Goal: Information Seeking & Learning: Learn about a topic

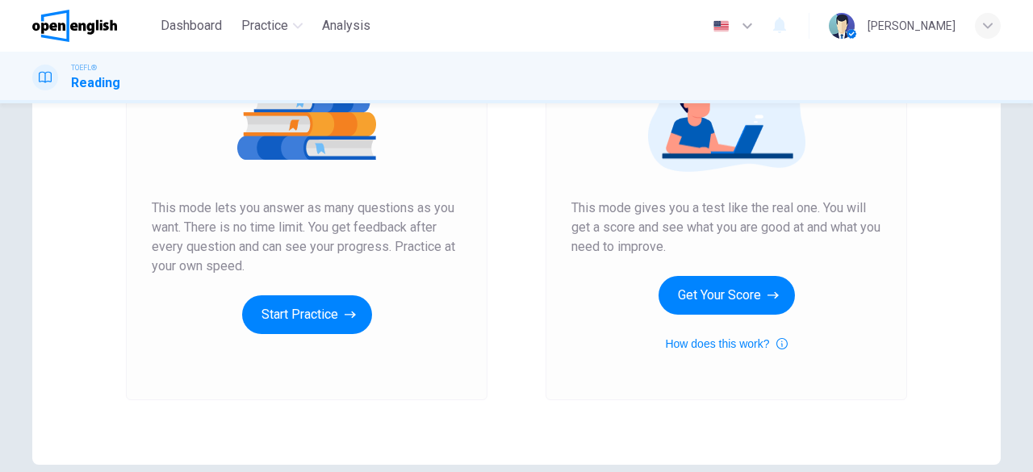
scroll to position [237, 0]
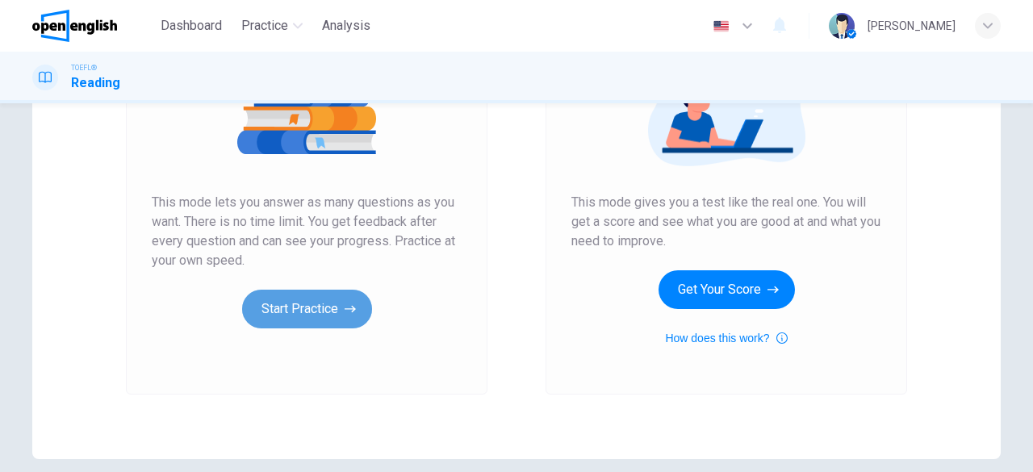
click at [319, 301] on button "Start Practice" at bounding box center [307, 309] width 130 height 39
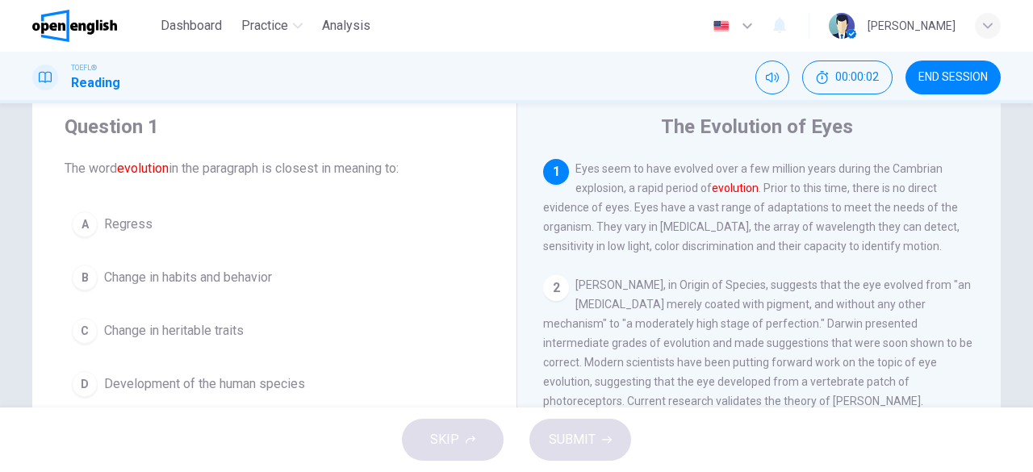
scroll to position [61, 0]
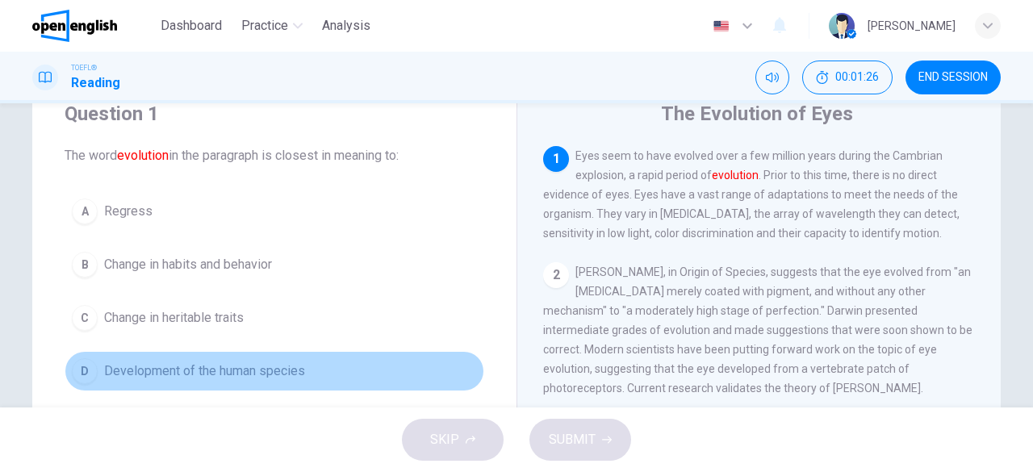
click at [271, 362] on span "Development of the human species" at bounding box center [204, 371] width 201 height 19
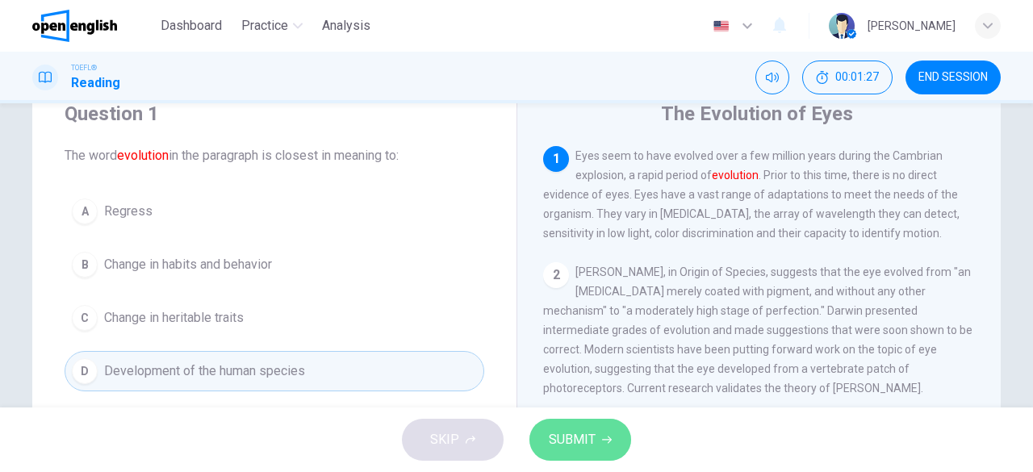
click at [584, 440] on span "SUBMIT" at bounding box center [572, 440] width 47 height 23
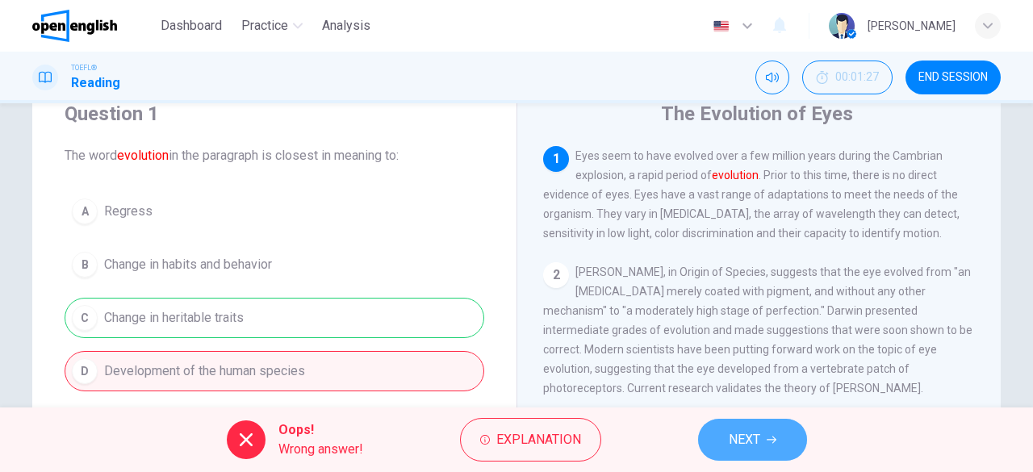
click at [749, 446] on span "NEXT" at bounding box center [744, 440] width 31 height 23
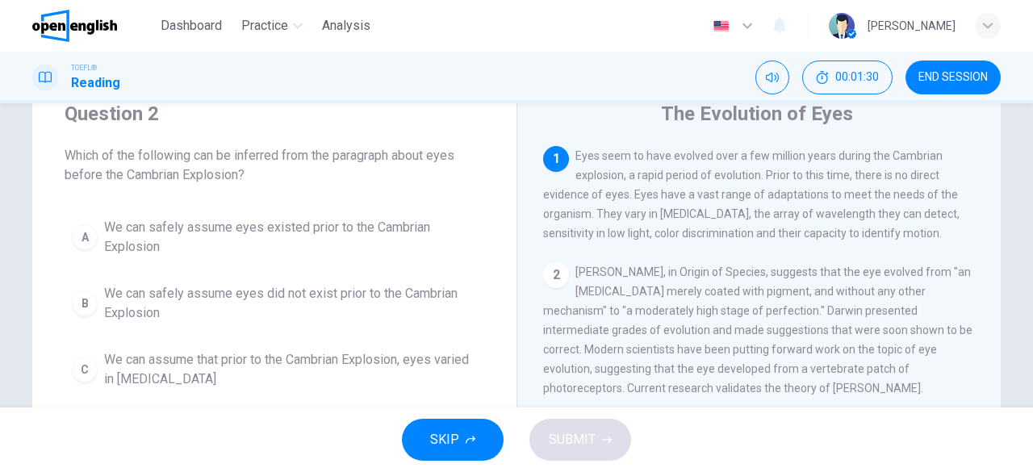
click at [732, 330] on span "[PERSON_NAME], in Origin of Species, suggests that the eye evolved from "an [ME…" at bounding box center [757, 330] width 429 height 129
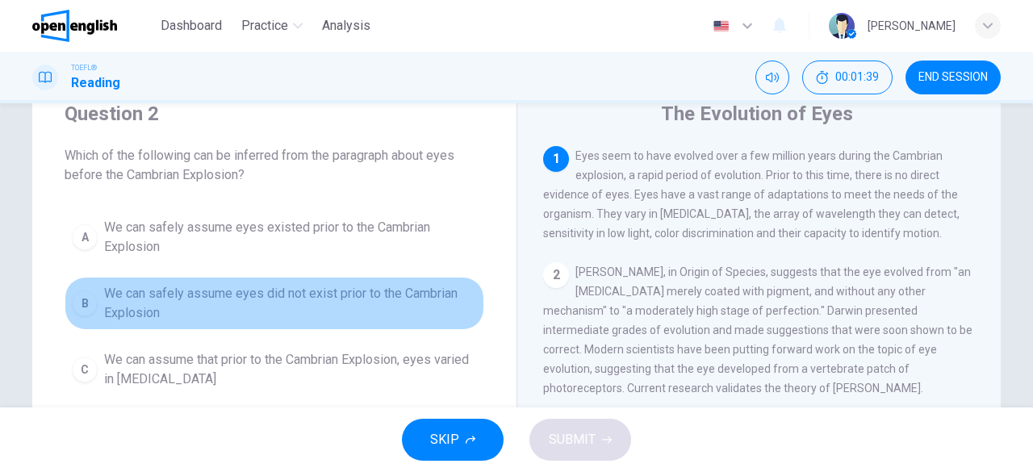
click at [410, 288] on span "We can safely assume eyes did not exist prior to the Cambrian Explosion" at bounding box center [290, 303] width 373 height 39
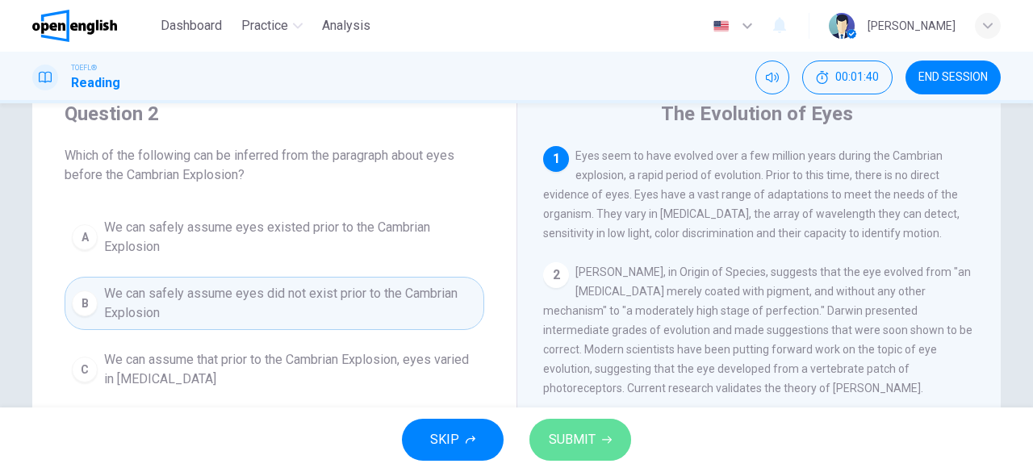
click at [602, 441] on icon "button" at bounding box center [607, 440] width 10 height 10
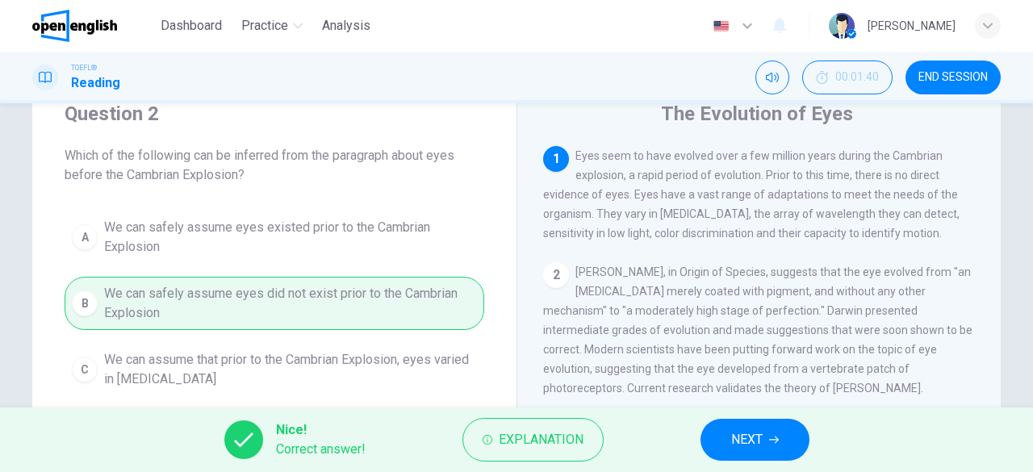
click at [710, 435] on button "NEXT" at bounding box center [755, 440] width 109 height 42
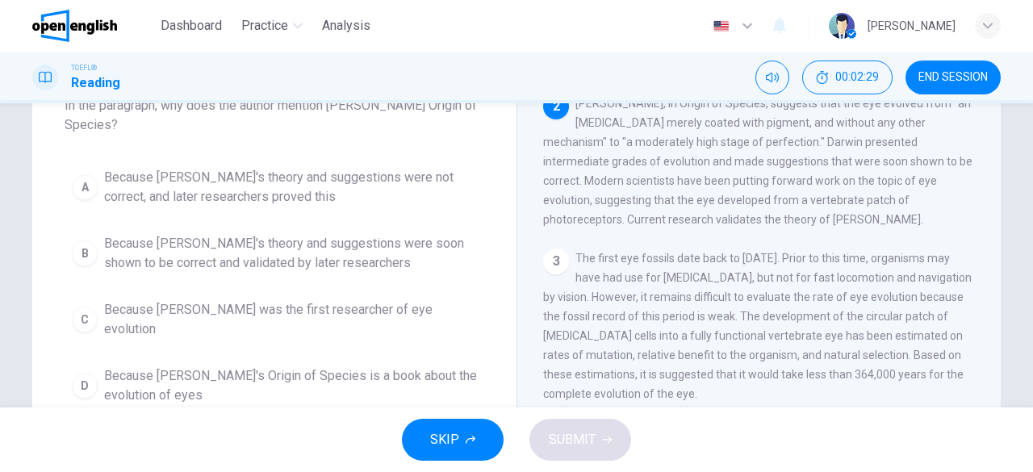
scroll to position [113, 0]
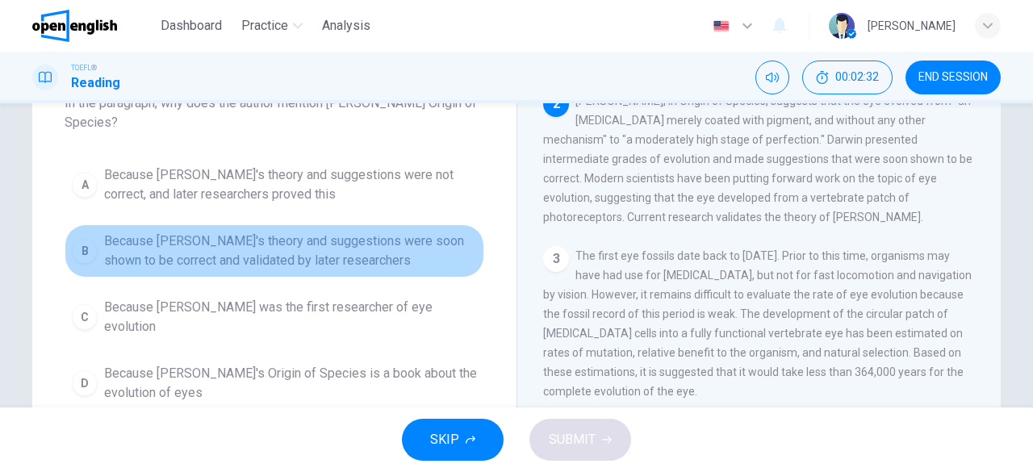
click at [372, 237] on span "Because [PERSON_NAME]'s theory and suggestions were soon shown to be correct an…" at bounding box center [290, 251] width 373 height 39
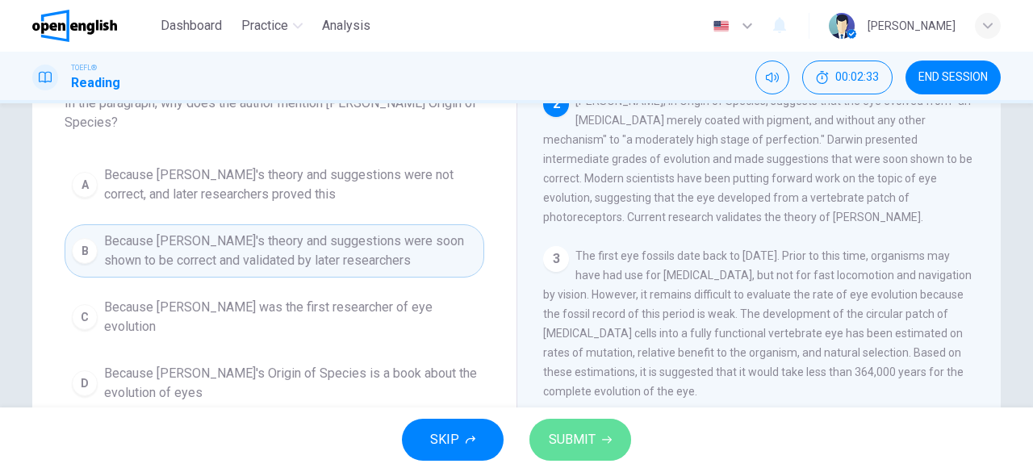
click at [563, 442] on span "SUBMIT" at bounding box center [572, 440] width 47 height 23
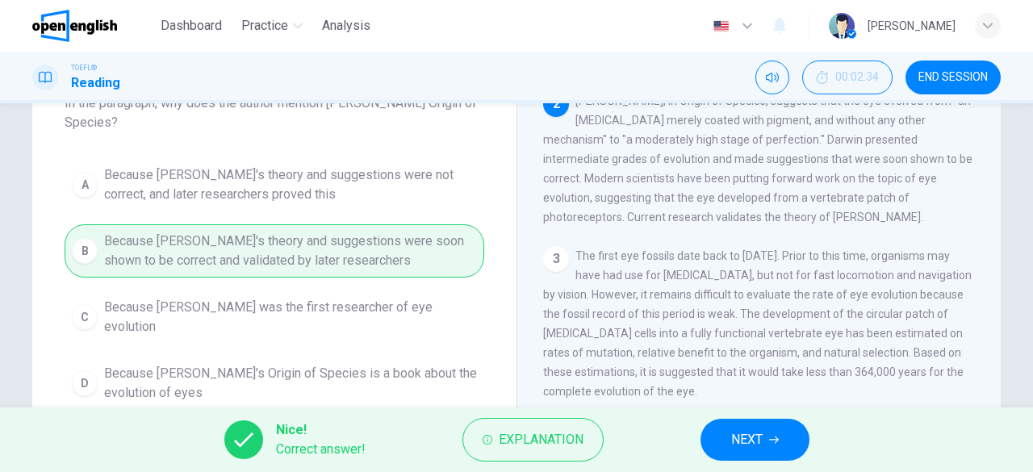
click at [723, 450] on button "NEXT" at bounding box center [755, 440] width 109 height 42
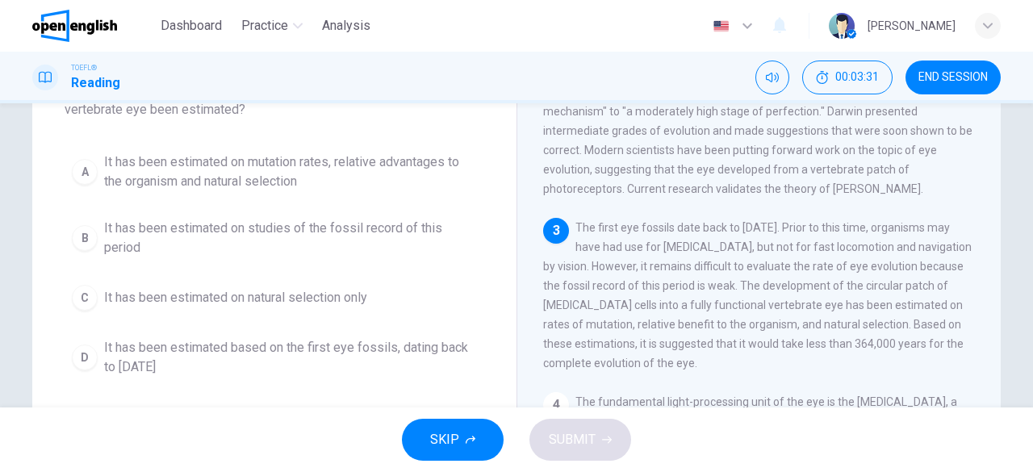
scroll to position [128, 0]
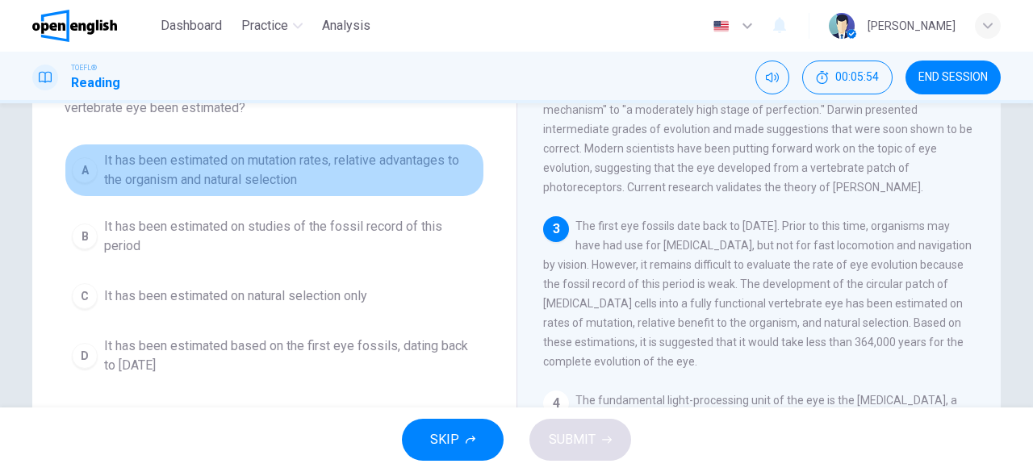
click at [288, 161] on span "It has been estimated on mutation rates, relative advantages to the organism an…" at bounding box center [290, 170] width 373 height 39
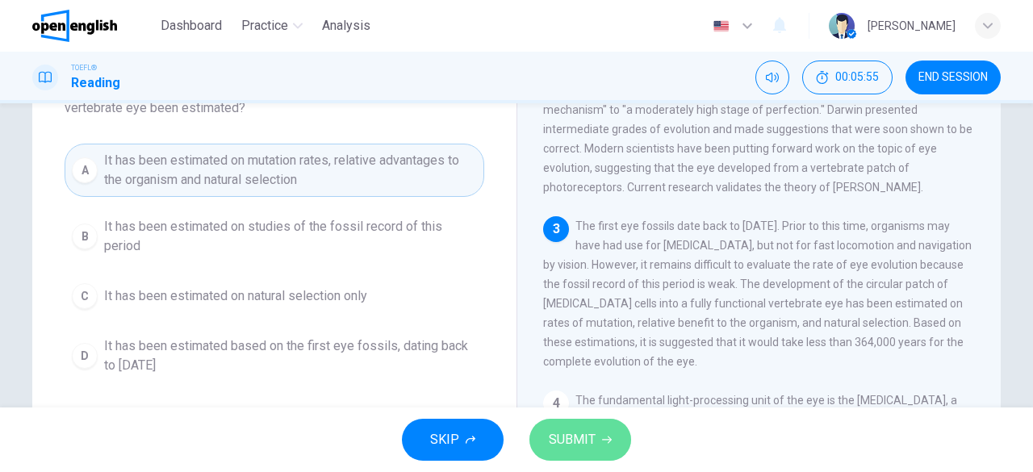
click at [574, 453] on button "SUBMIT" at bounding box center [581, 440] width 102 height 42
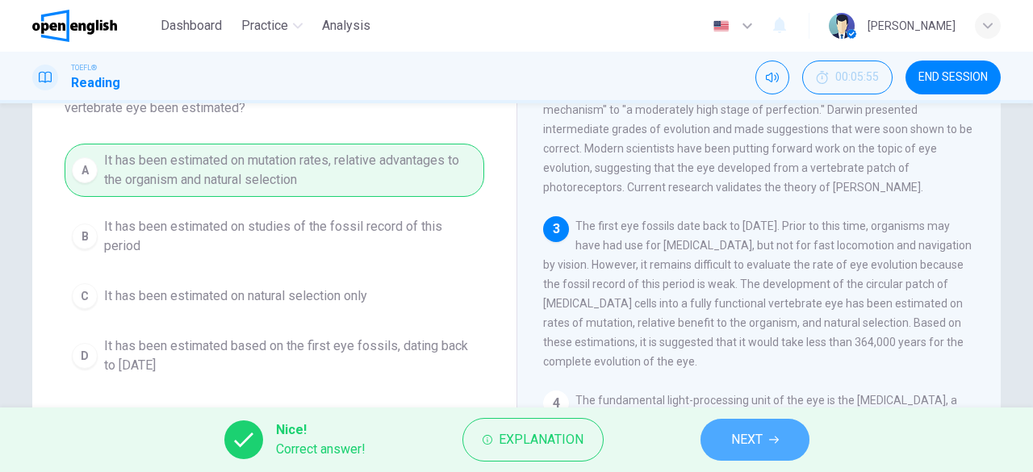
click at [720, 435] on button "NEXT" at bounding box center [755, 440] width 109 height 42
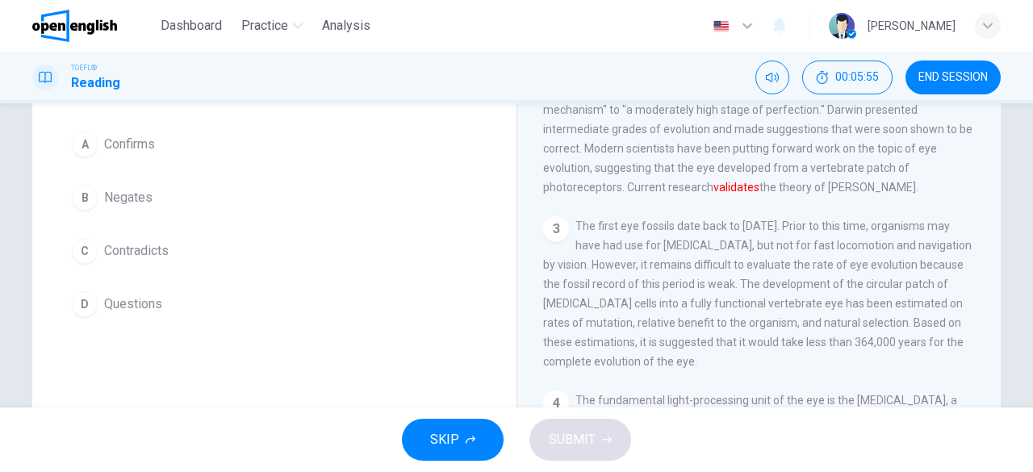
scroll to position [119, 0]
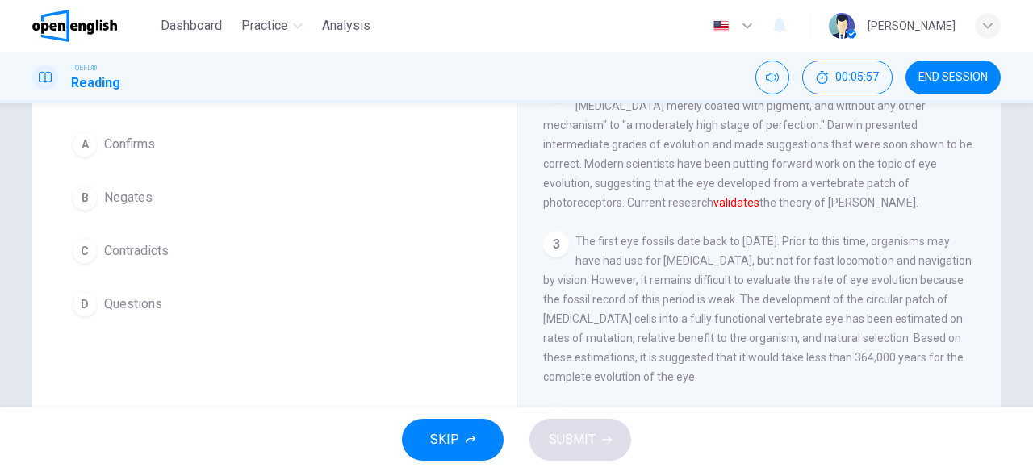
drag, startPoint x: 983, startPoint y: 256, endPoint x: 982, endPoint y: 232, distance: 24.3
click at [982, 232] on div "1 Eyes seem to have evolved over a few million years during the Cambrian explos…" at bounding box center [770, 311] width 454 height 464
click at [988, 233] on div "1 Eyes seem to have evolved over a few million years during the Cambrian explos…" at bounding box center [770, 311] width 454 height 464
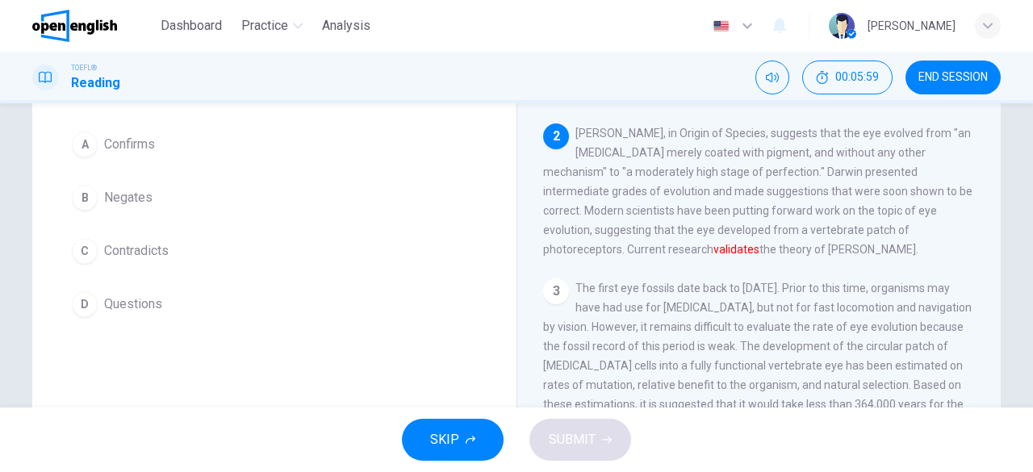
scroll to position [70, 0]
click at [875, 209] on span "[PERSON_NAME], in Origin of Species, suggests that the eye evolved from "an [ME…" at bounding box center [757, 192] width 429 height 129
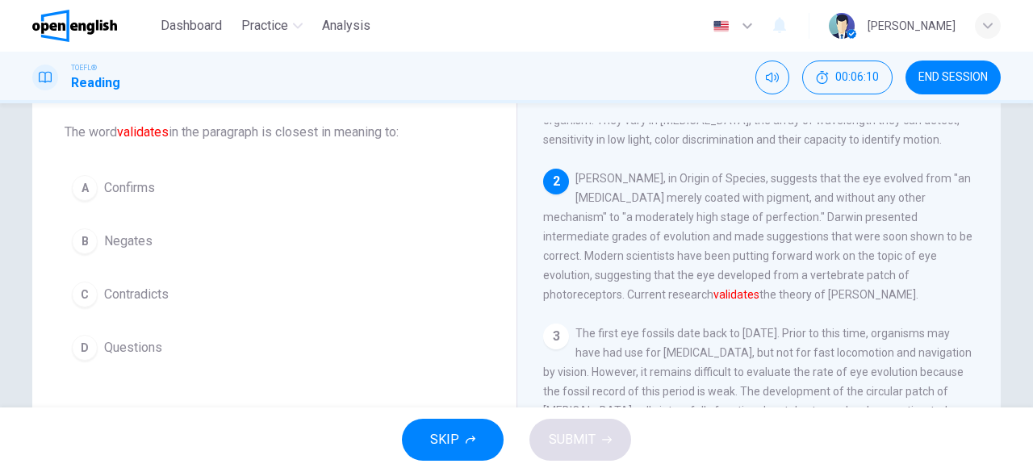
scroll to position [85, 0]
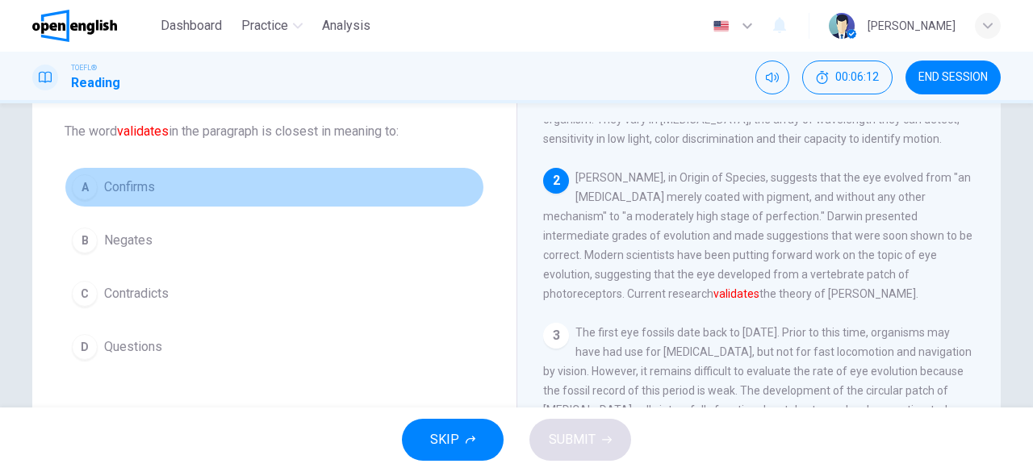
click at [132, 179] on span "Confirms" at bounding box center [129, 187] width 51 height 19
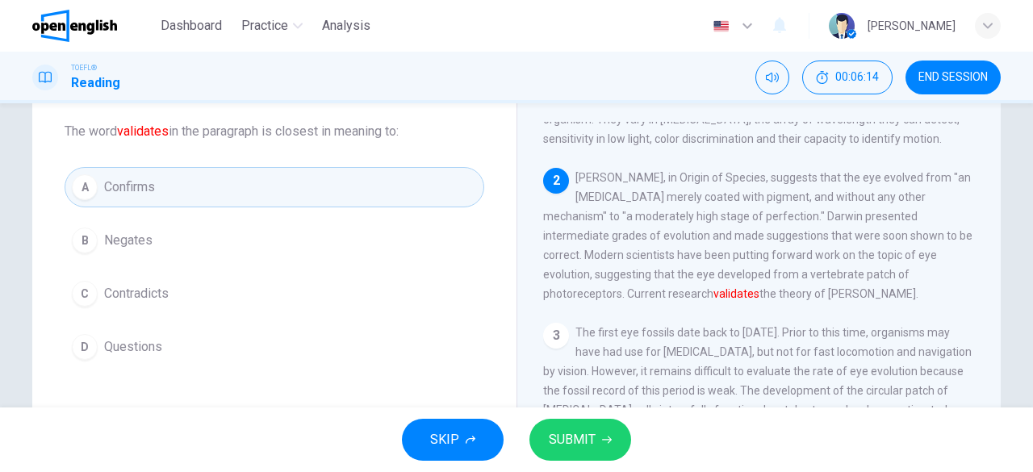
click at [595, 437] on button "SUBMIT" at bounding box center [581, 440] width 102 height 42
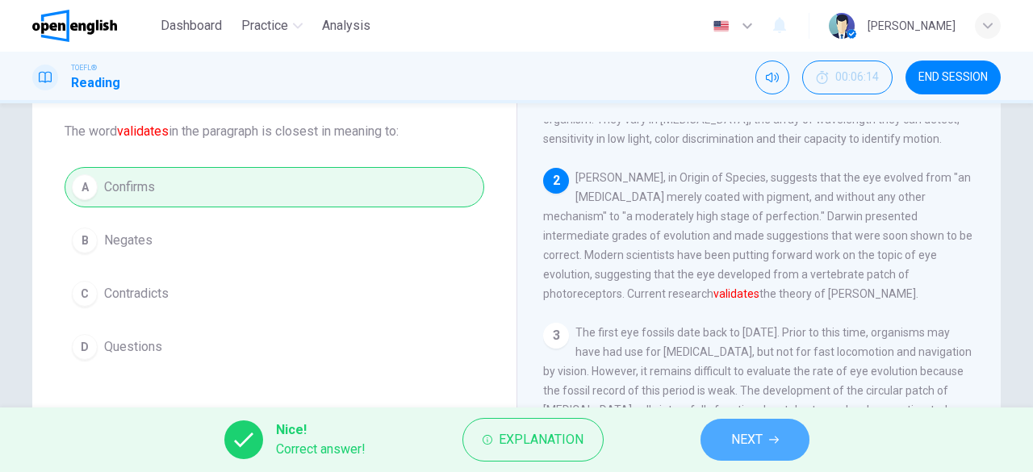
click at [738, 430] on span "NEXT" at bounding box center [746, 440] width 31 height 23
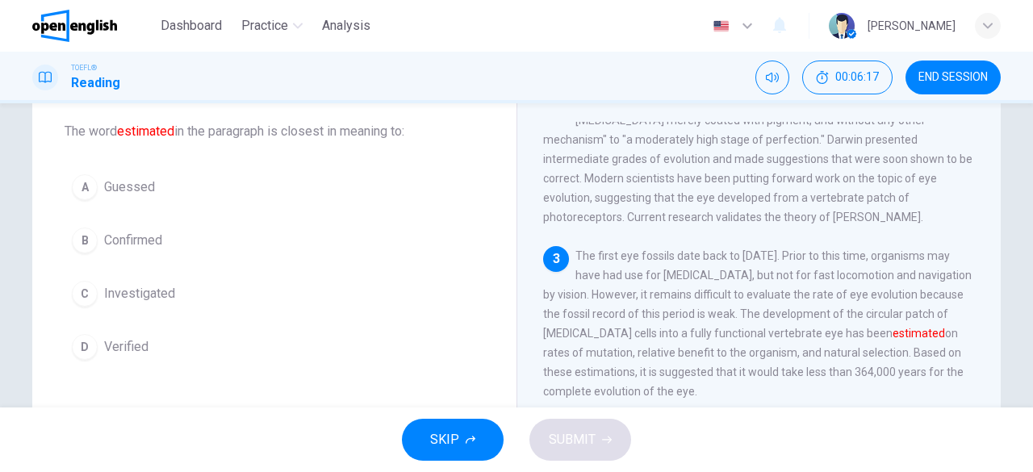
scroll to position [151, 0]
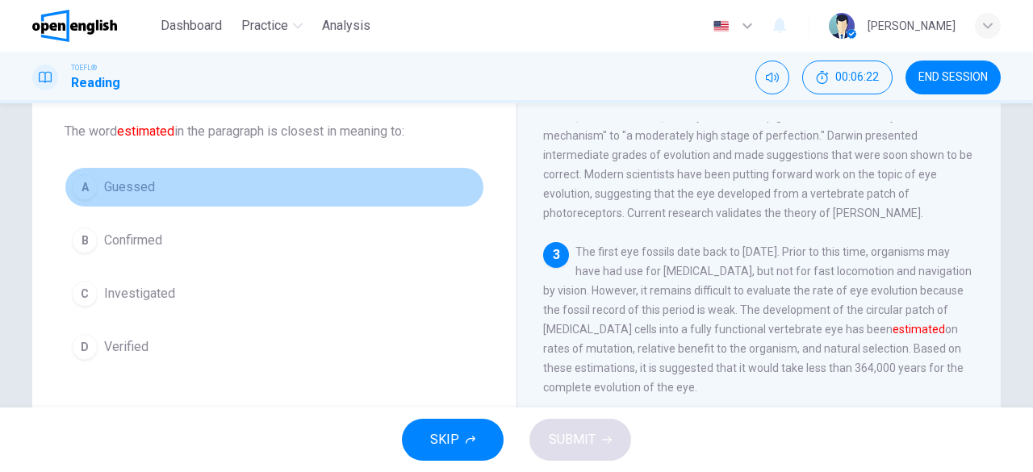
click at [145, 175] on button "A Guessed" at bounding box center [275, 187] width 420 height 40
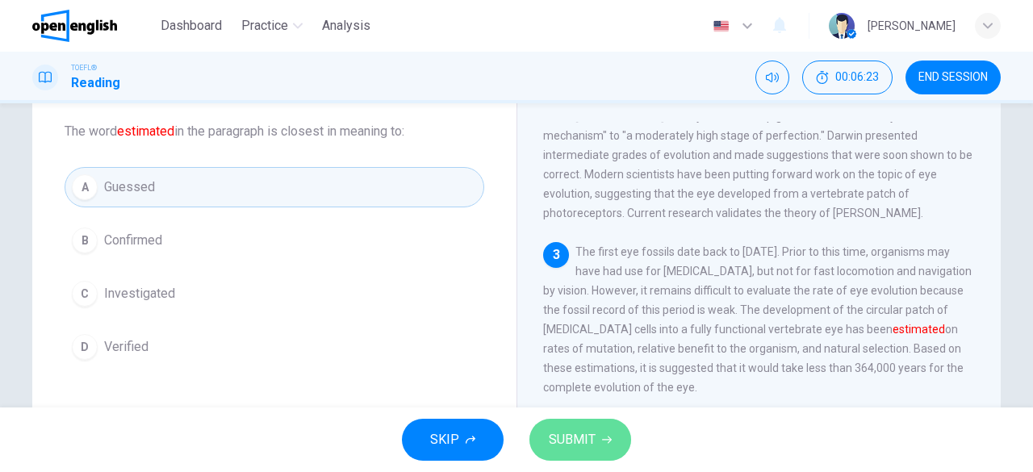
click at [579, 458] on button "SUBMIT" at bounding box center [581, 440] width 102 height 42
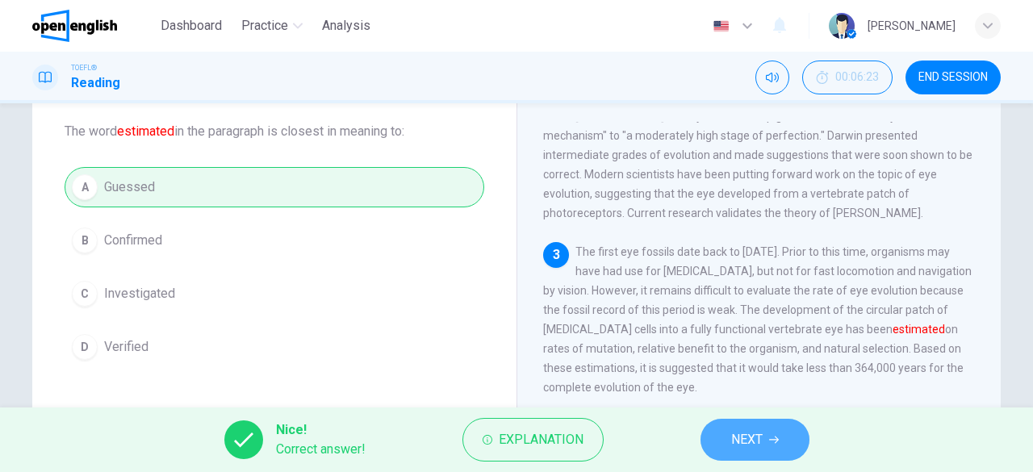
click at [731, 452] on button "NEXT" at bounding box center [755, 440] width 109 height 42
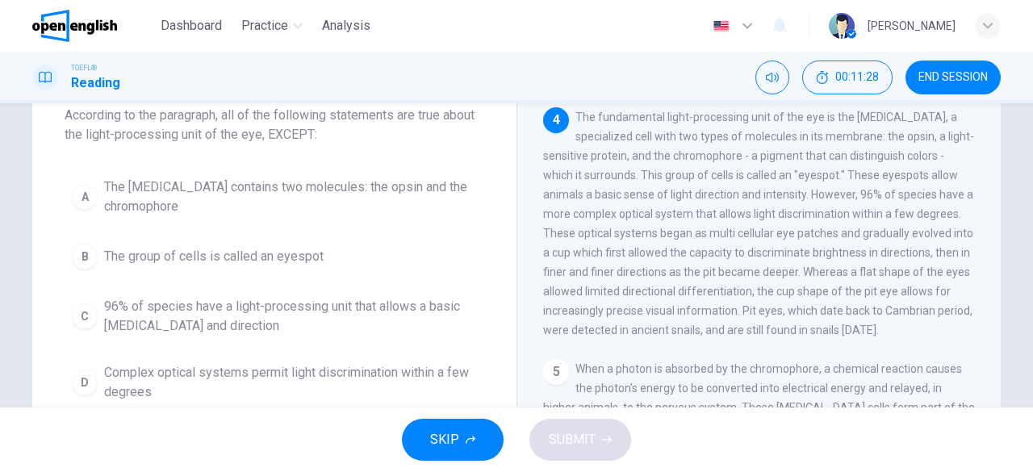
scroll to position [99, 0]
drag, startPoint x: 576, startPoint y: 130, endPoint x: 907, endPoint y: 387, distance: 418.9
click at [907, 387] on div "1 Eyes seem to have evolved over a few million years during the Cambrian explos…" at bounding box center [770, 339] width 454 height 464
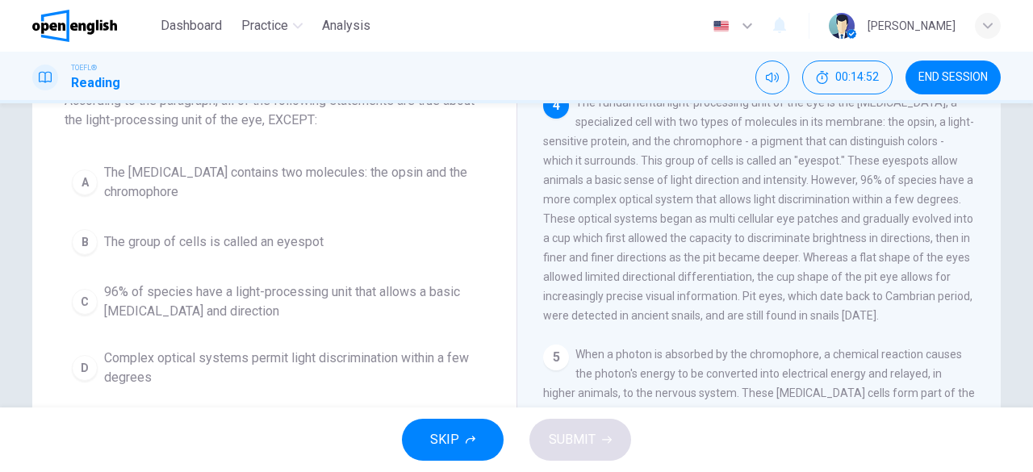
scroll to position [151, 0]
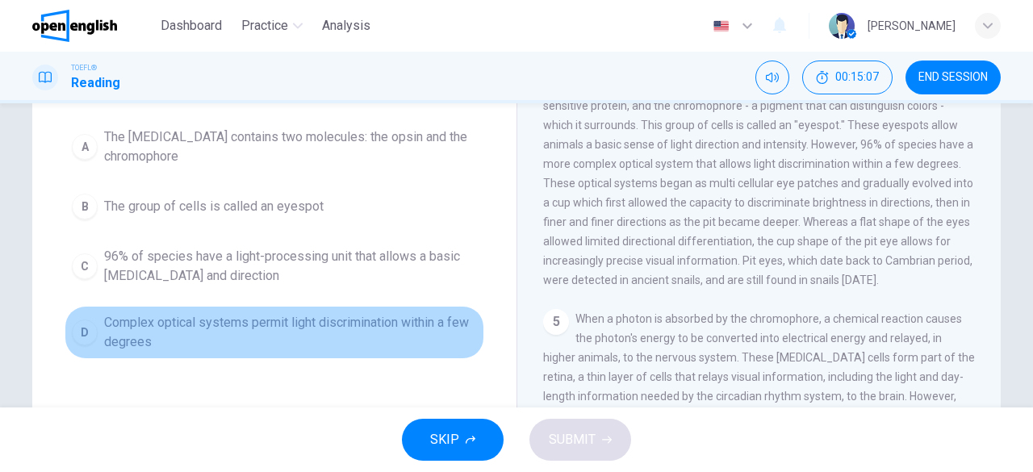
click at [423, 325] on span "Complex optical systems permit light discrimination within a few degrees" at bounding box center [290, 332] width 373 height 39
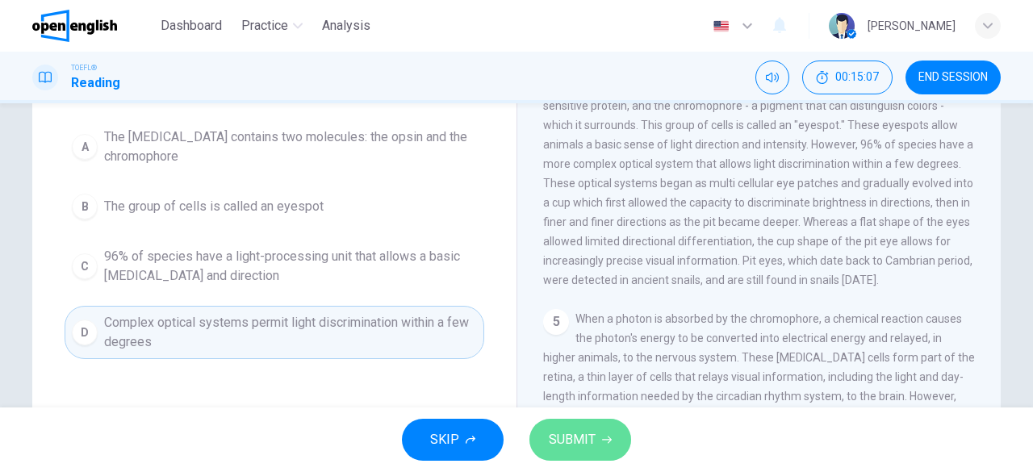
click at [578, 441] on span "SUBMIT" at bounding box center [572, 440] width 47 height 23
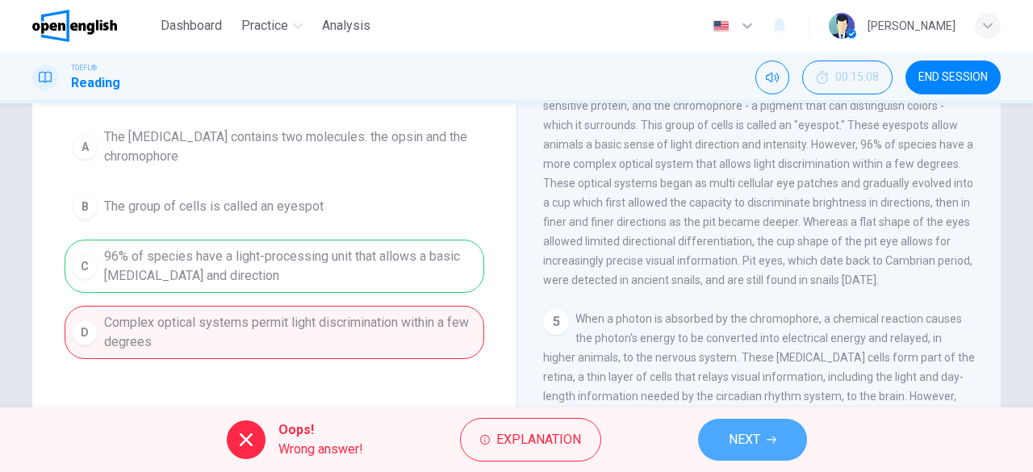
click at [751, 432] on span "NEXT" at bounding box center [744, 440] width 31 height 23
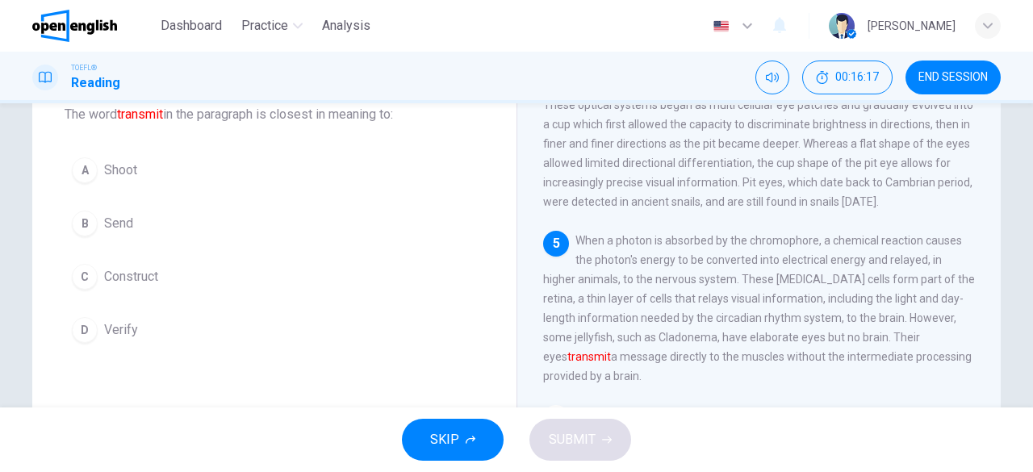
scroll to position [100, 0]
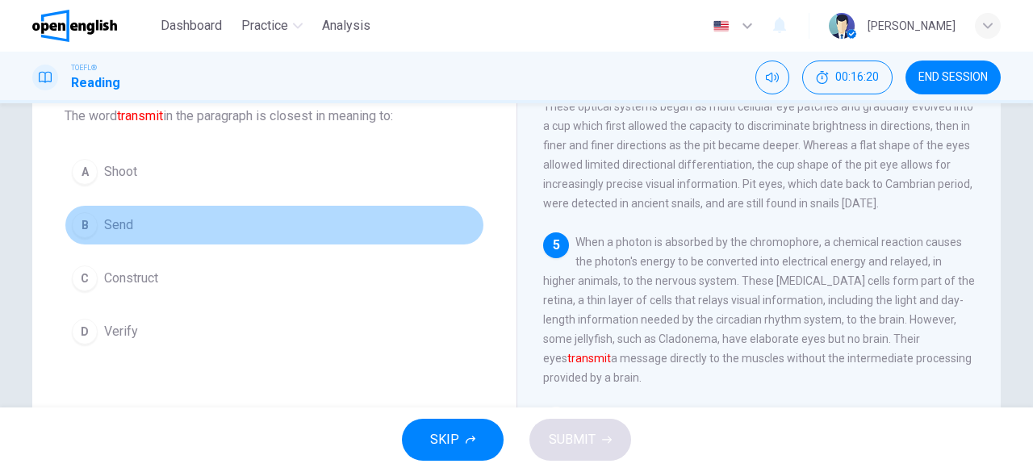
click at [95, 213] on button "B Send" at bounding box center [275, 225] width 420 height 40
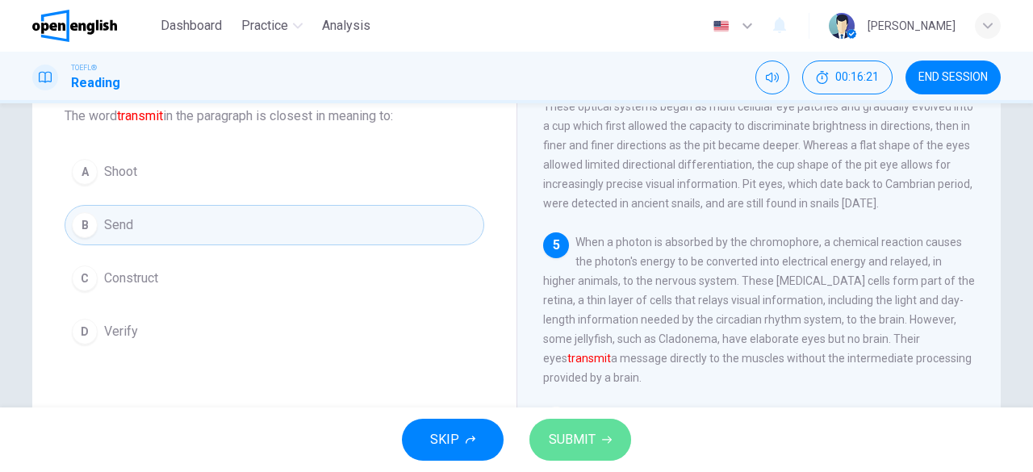
click at [563, 453] on button "SUBMIT" at bounding box center [581, 440] width 102 height 42
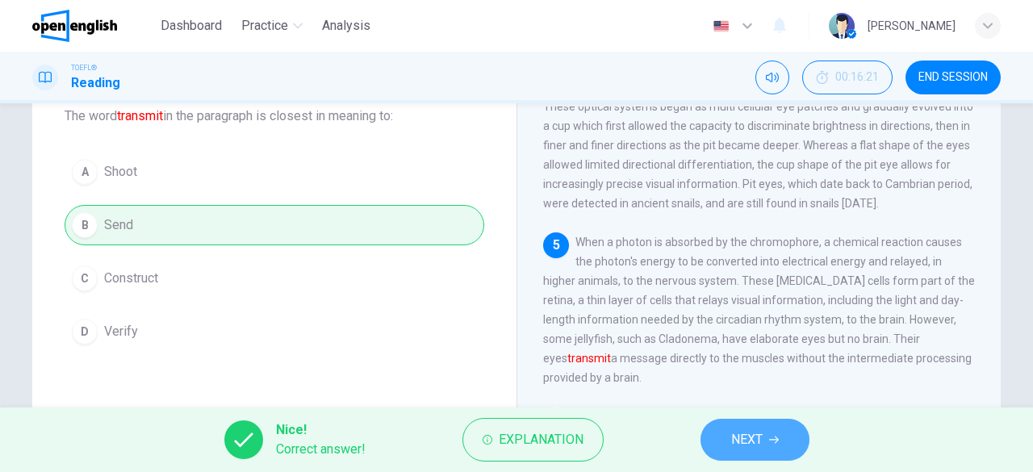
click at [759, 438] on span "NEXT" at bounding box center [746, 440] width 31 height 23
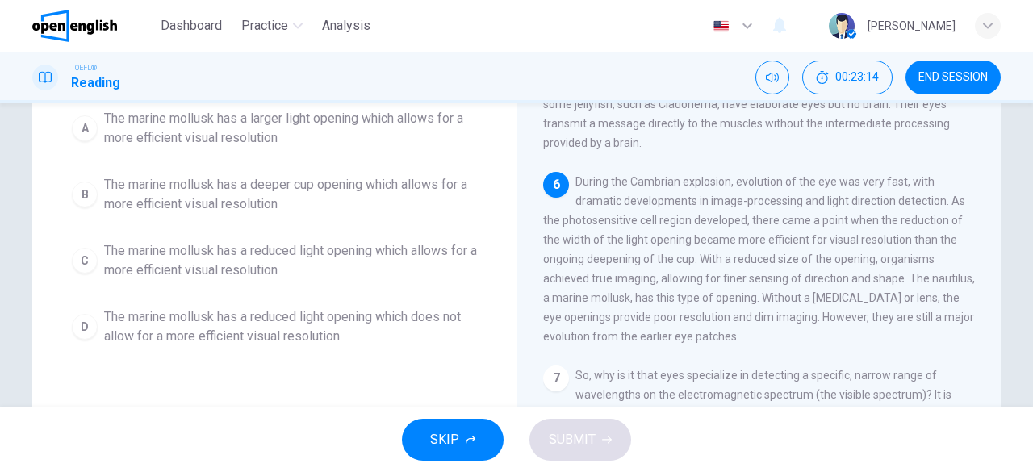
scroll to position [155, 0]
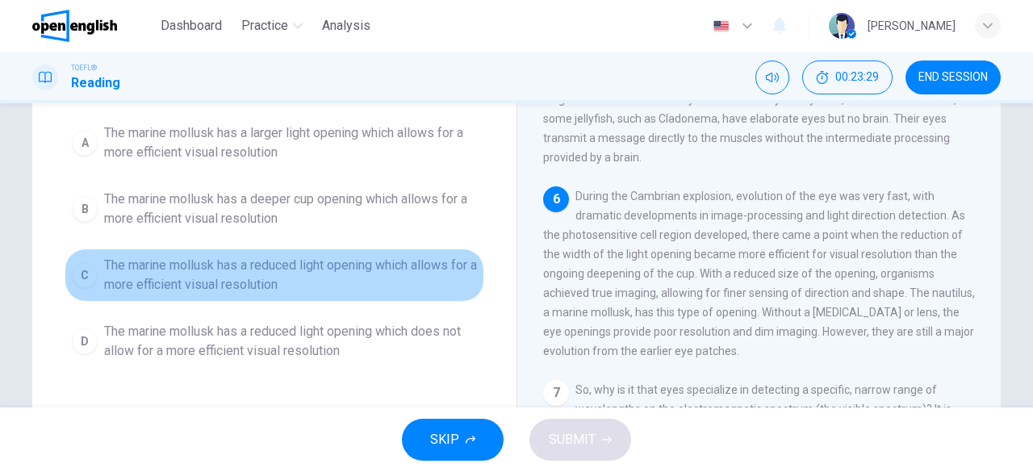
click at [318, 271] on span "The marine mollusk has a reduced light opening which allows for a more efficien…" at bounding box center [290, 275] width 373 height 39
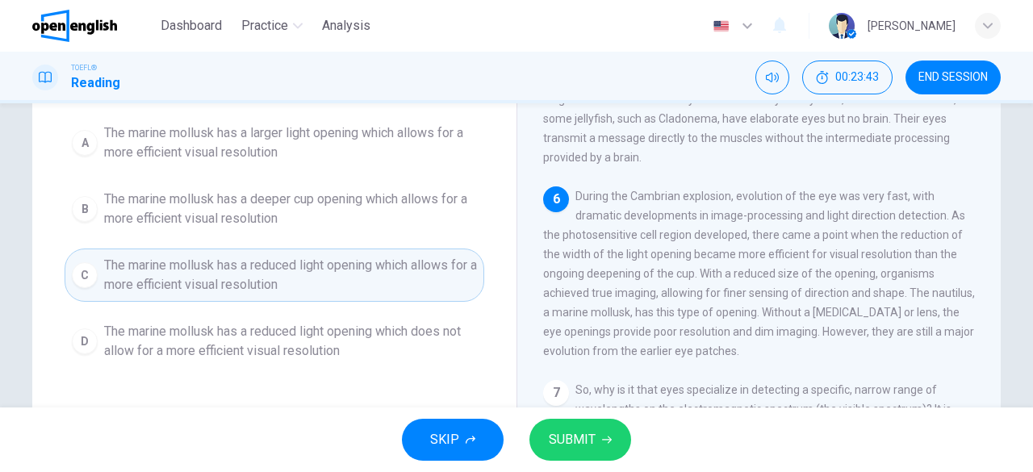
click at [563, 362] on div "1 Eyes seem to have evolved over a few million years during the Cambrian explos…" at bounding box center [770, 284] width 454 height 464
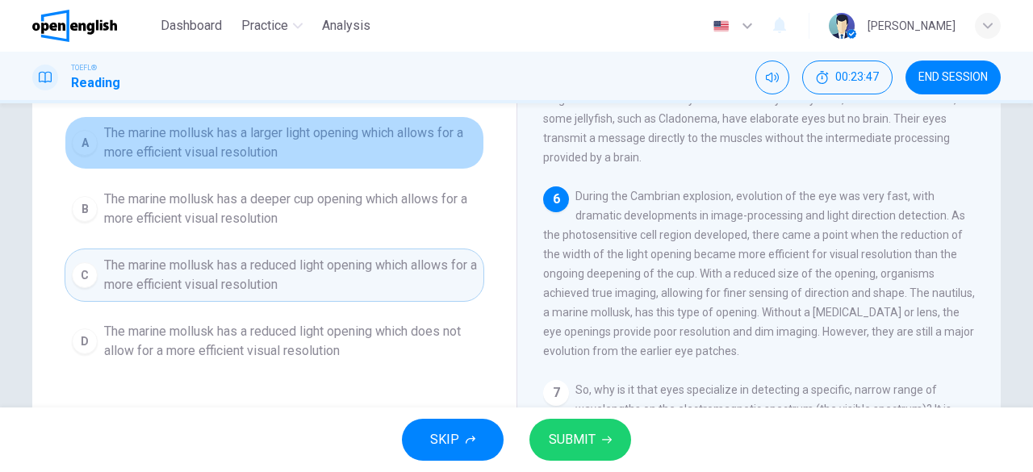
click at [409, 163] on button "A The marine mollusk has a larger light opening which allows for a more efficie…" at bounding box center [275, 142] width 420 height 53
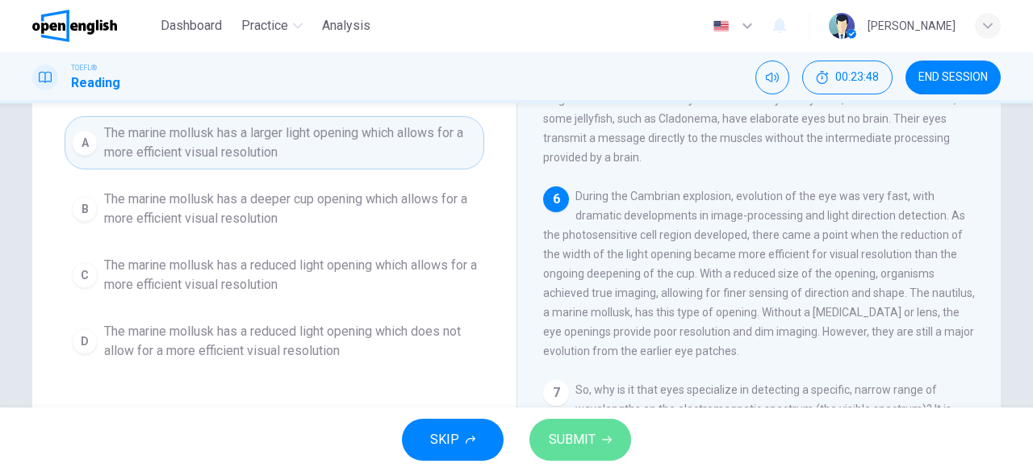
click at [568, 455] on button "SUBMIT" at bounding box center [581, 440] width 102 height 42
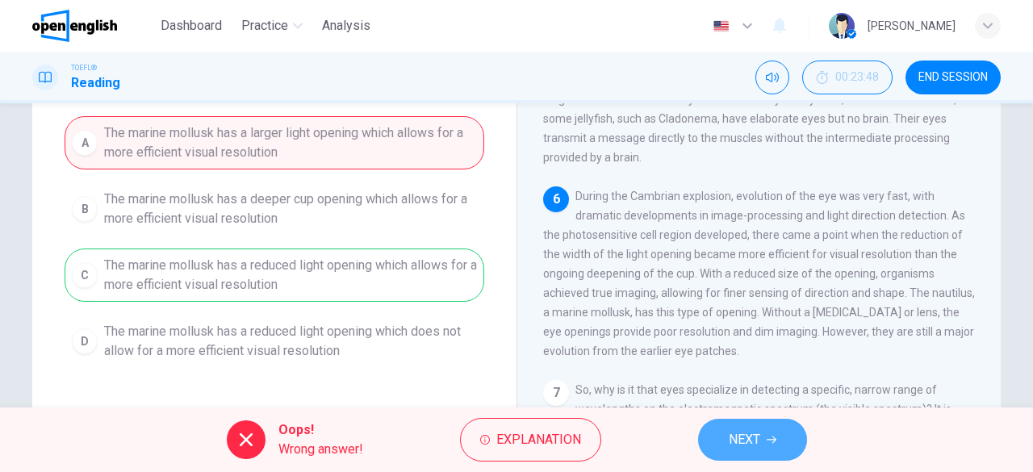
click at [705, 437] on button "NEXT" at bounding box center [752, 440] width 109 height 42
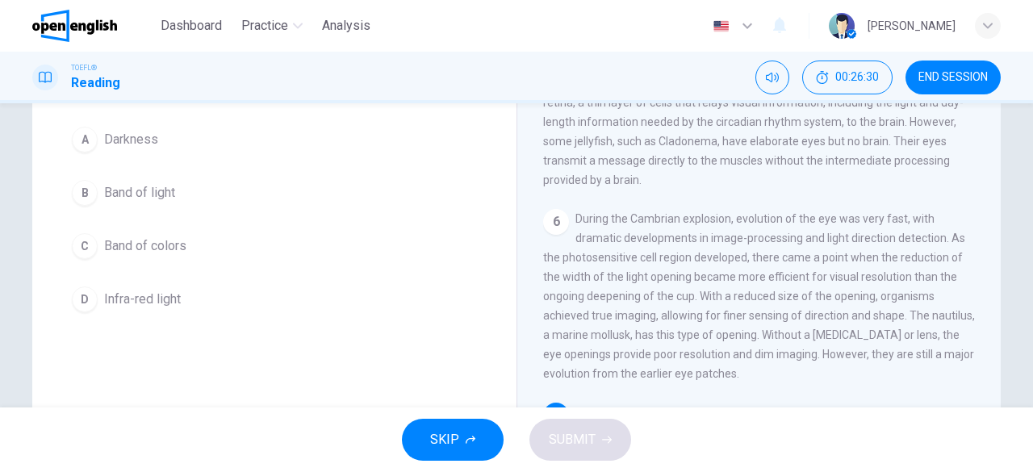
scroll to position [119, 0]
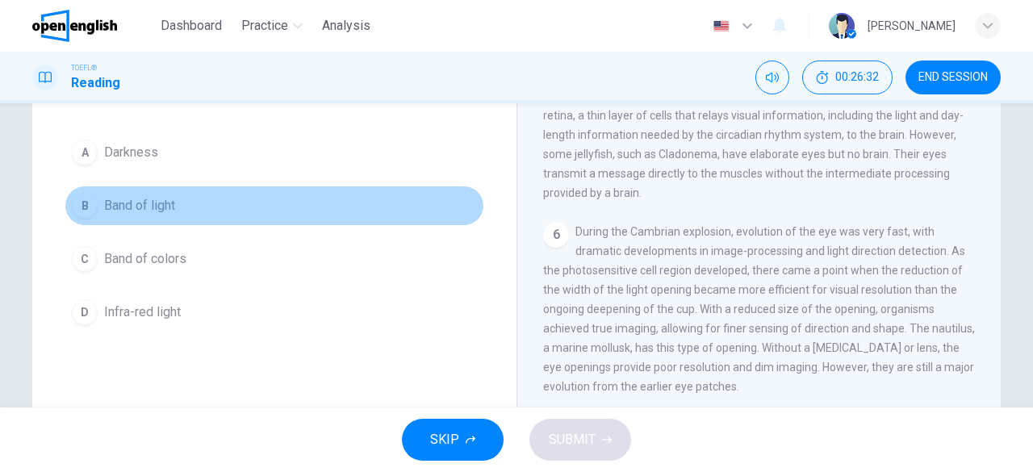
click at [140, 204] on span "Band of light" at bounding box center [139, 205] width 71 height 19
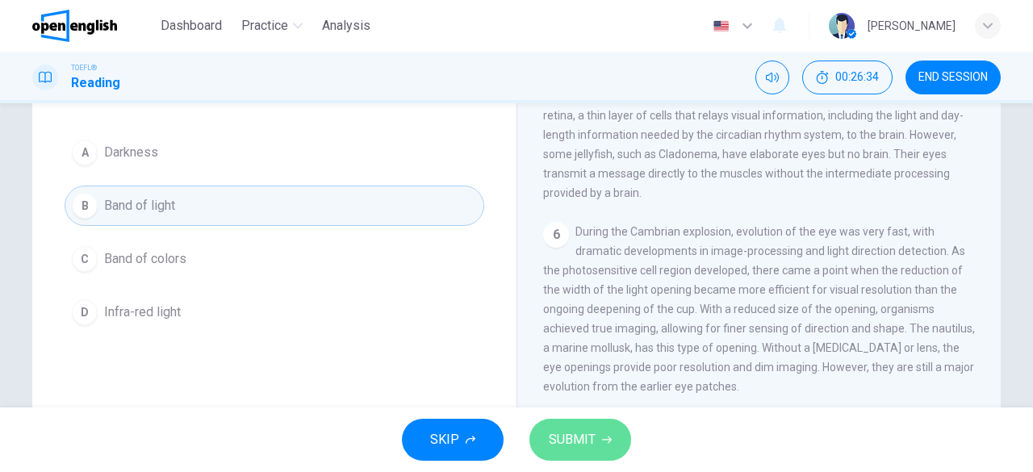
click at [599, 454] on button "SUBMIT" at bounding box center [581, 440] width 102 height 42
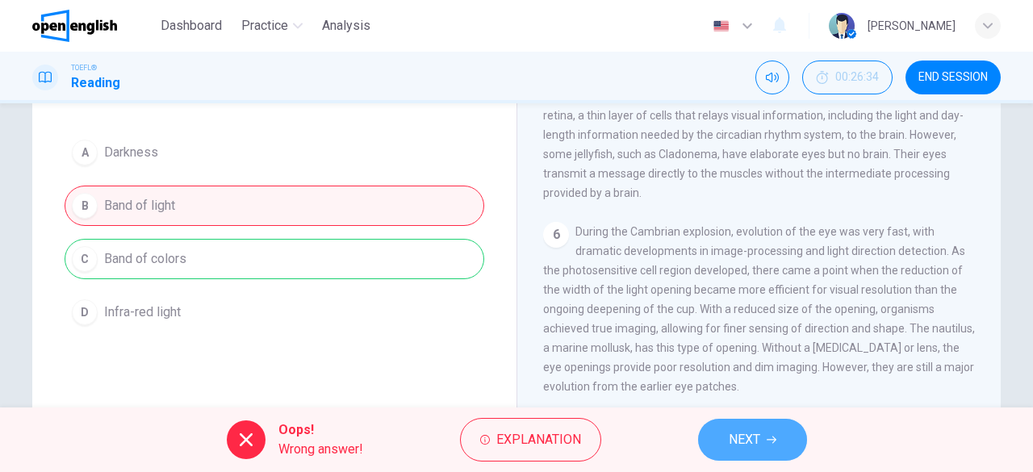
click at [765, 430] on button "NEXT" at bounding box center [752, 440] width 109 height 42
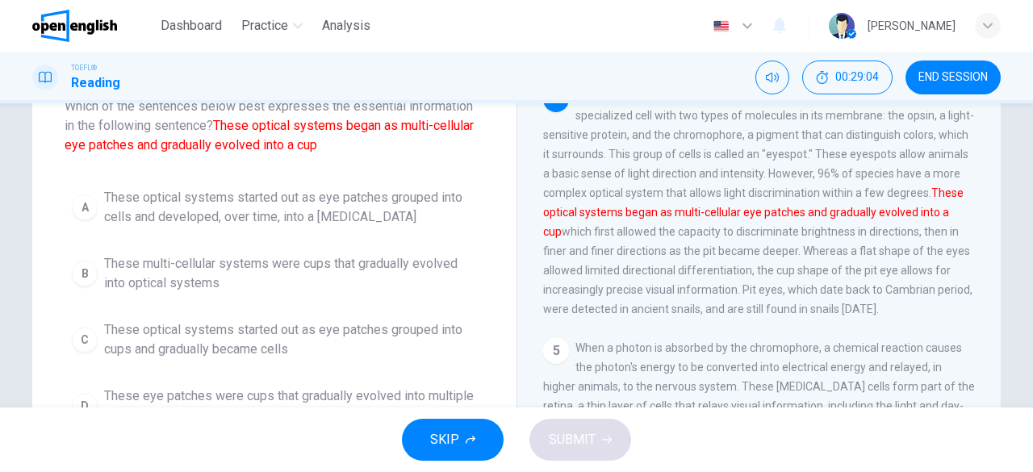
scroll to position [121, 0]
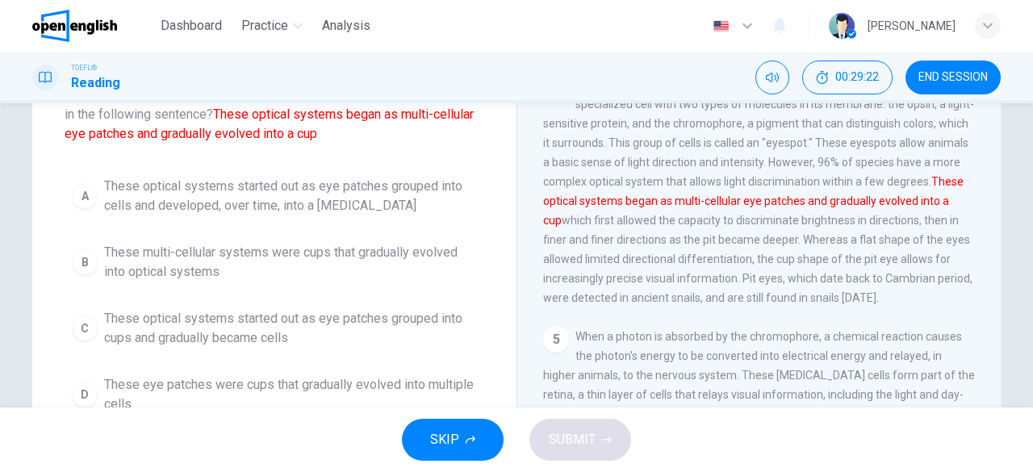
drag, startPoint x: 1002, startPoint y: 226, endPoint x: 998, endPoint y: 251, distance: 25.3
click at [998, 251] on div "Question 11 Which of the sentences below best expresses the essential informati…" at bounding box center [516, 295] width 1020 height 561
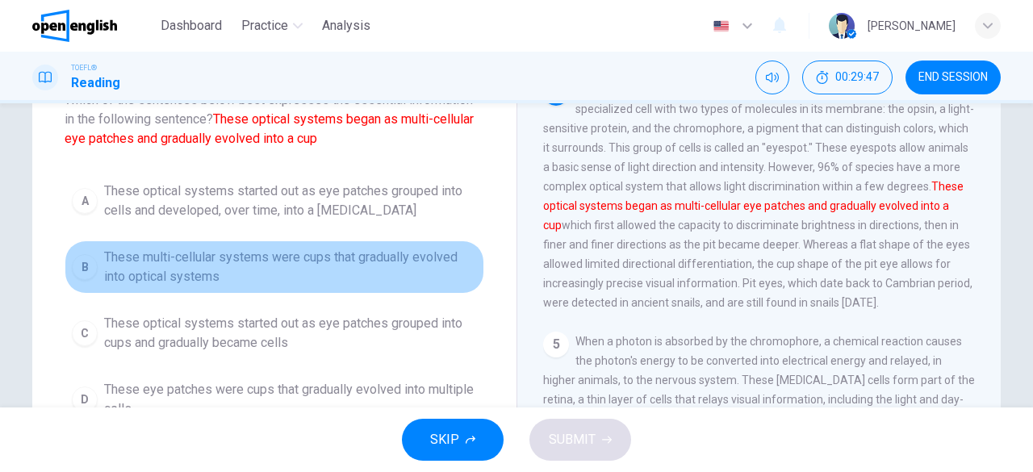
click at [397, 271] on span "These multi-cellular systems were cups that gradually evolved into optical syst…" at bounding box center [290, 267] width 373 height 39
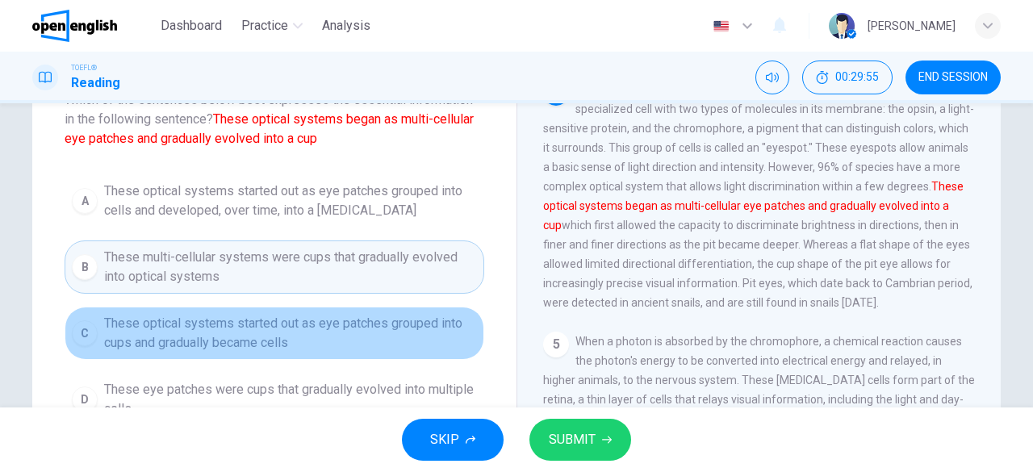
click at [320, 354] on button "C These optical systems started out as eye patches grouped into cups and gradua…" at bounding box center [275, 333] width 420 height 53
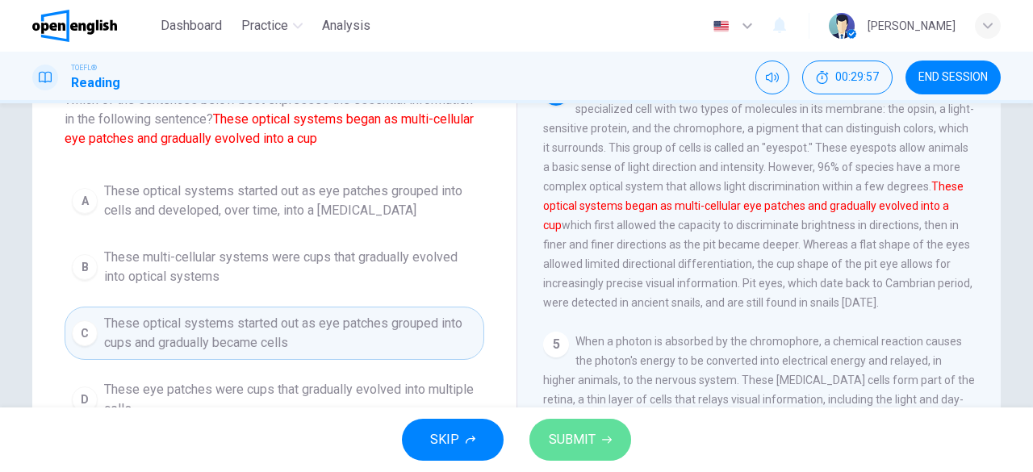
click at [588, 444] on span "SUBMIT" at bounding box center [572, 440] width 47 height 23
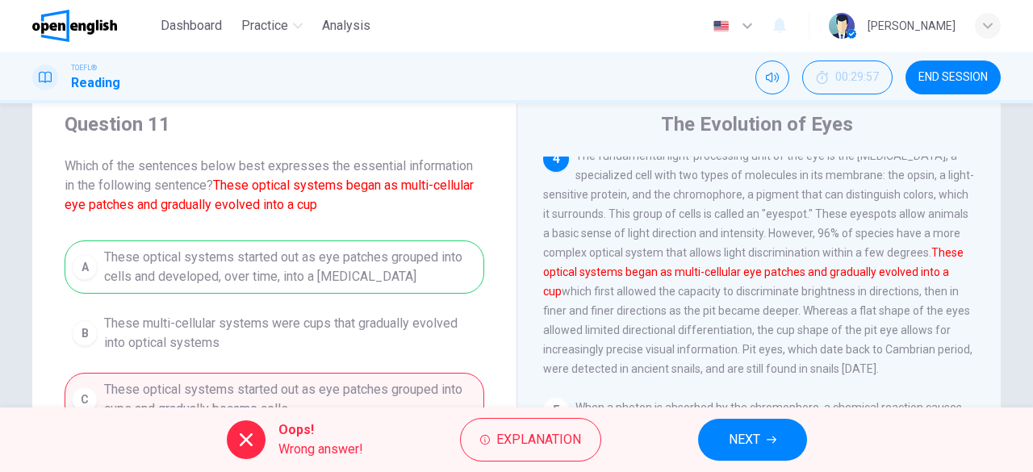
scroll to position [48, 0]
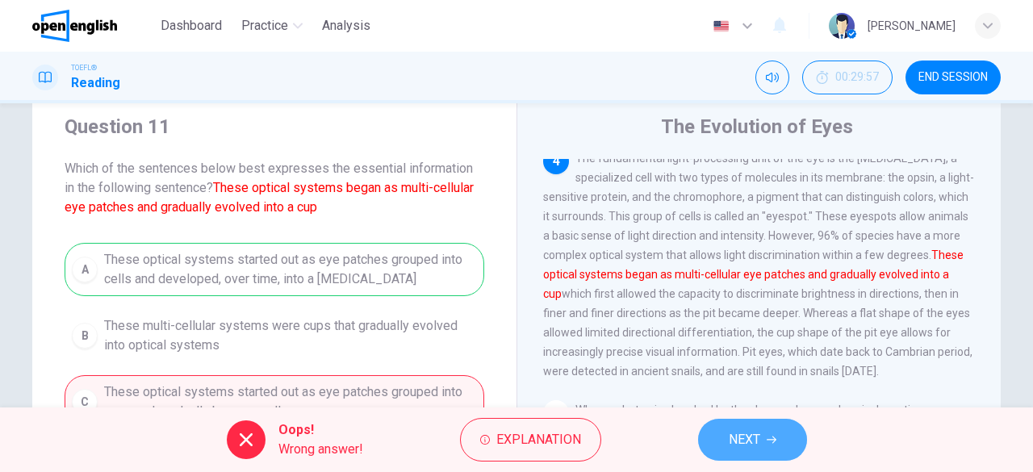
click at [783, 447] on button "NEXT" at bounding box center [752, 440] width 109 height 42
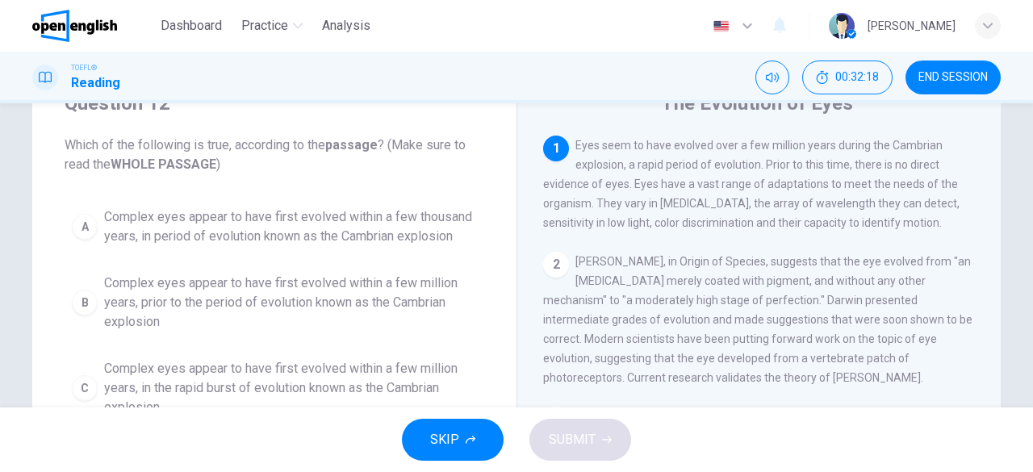
scroll to position [73, 0]
drag, startPoint x: 1016, startPoint y: 216, endPoint x: 1032, endPoint y: 210, distance: 17.9
click at [1032, 210] on div "Question 12 Which of the following is true, according to the passage ? (Make su…" at bounding box center [516, 255] width 1033 height 304
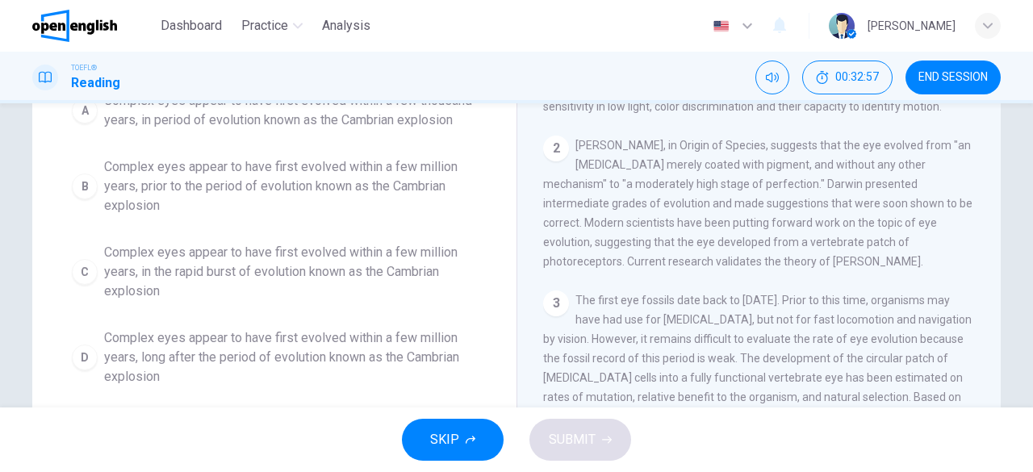
scroll to position [191, 0]
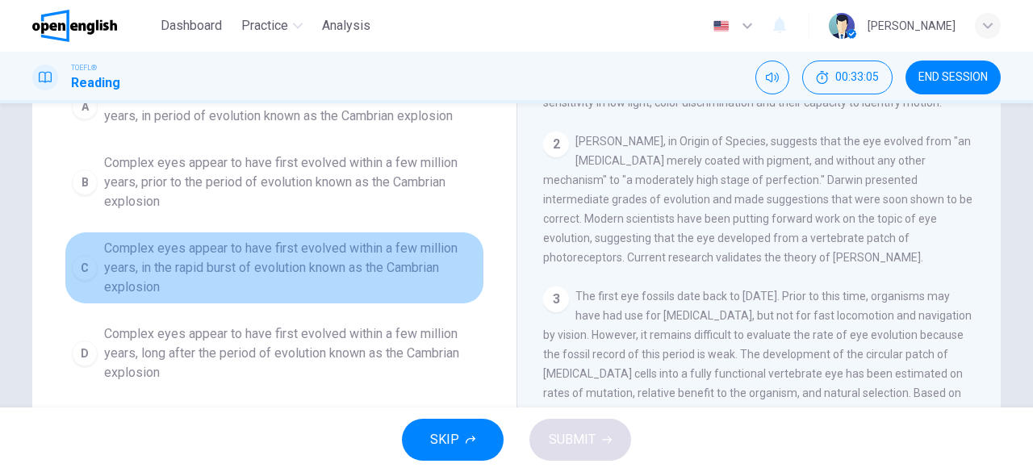
click at [326, 253] on span "Complex eyes appear to have first evolved within a few million years, in the ra…" at bounding box center [290, 268] width 373 height 58
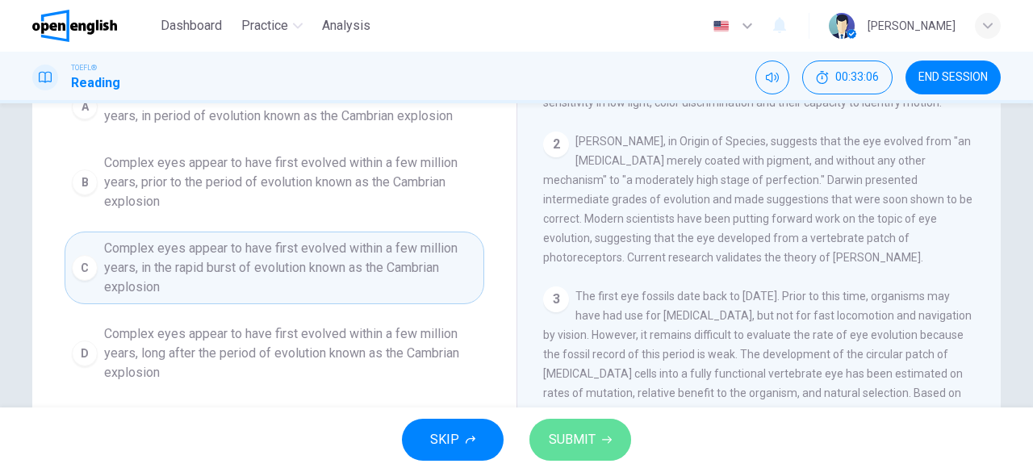
click at [602, 437] on icon "button" at bounding box center [607, 440] width 10 height 10
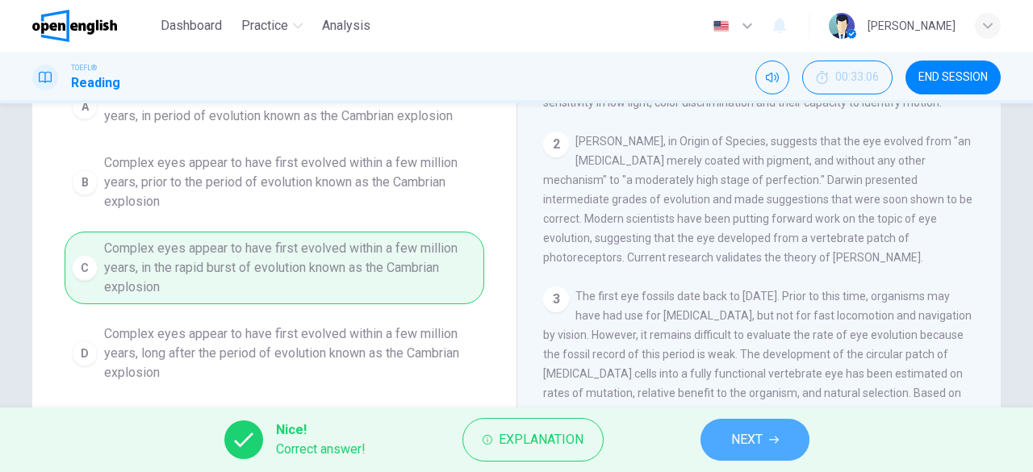
click at [748, 450] on span "NEXT" at bounding box center [746, 440] width 31 height 23
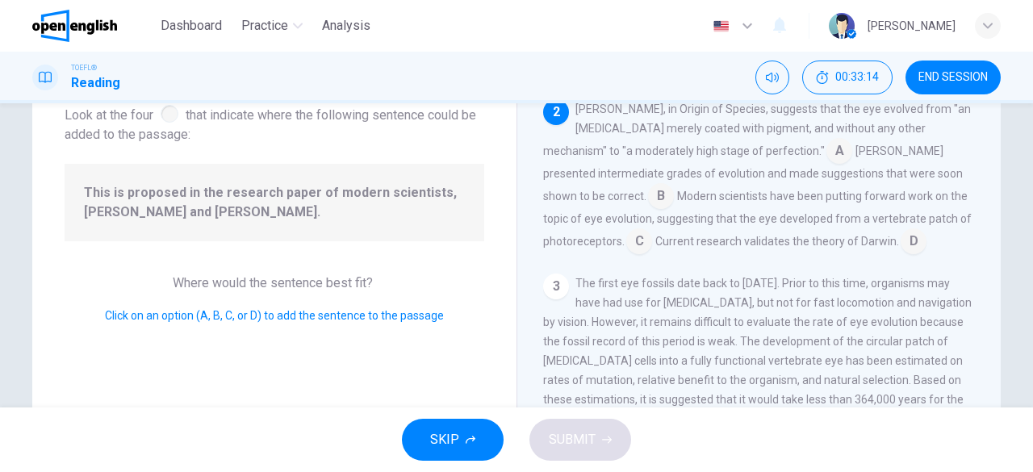
scroll to position [101, 0]
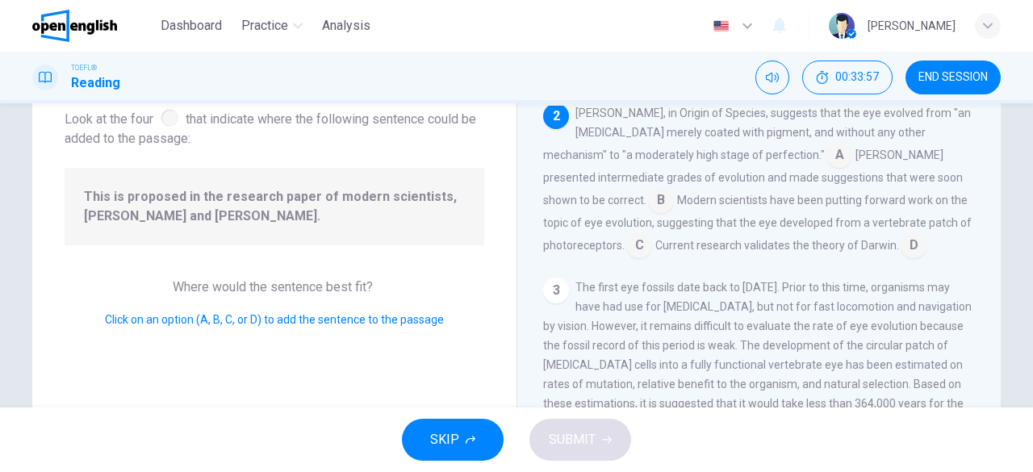
drag, startPoint x: 944, startPoint y: 233, endPoint x: 930, endPoint y: 232, distance: 13.8
click at [930, 232] on div "[PERSON_NAME], in Origin of Species, suggests that the eye evolved from "an [ME…" at bounding box center [759, 180] width 433 height 155
click at [652, 234] on input at bounding box center [639, 247] width 26 height 26
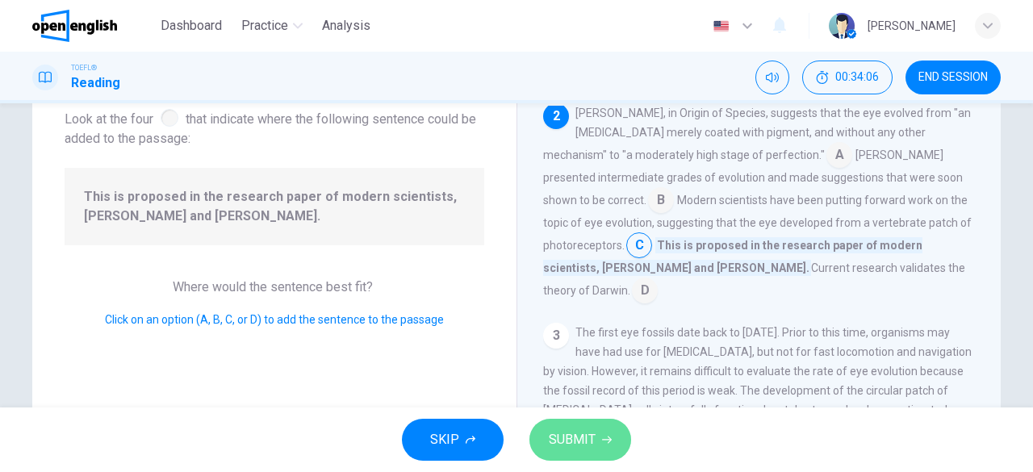
click at [597, 442] on button "SUBMIT" at bounding box center [581, 440] width 102 height 42
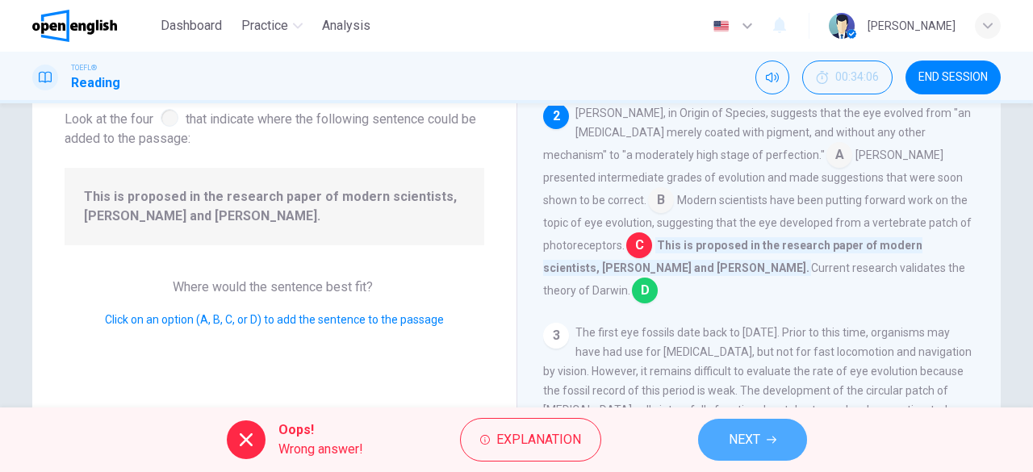
click at [712, 429] on button "NEXT" at bounding box center [752, 440] width 109 height 42
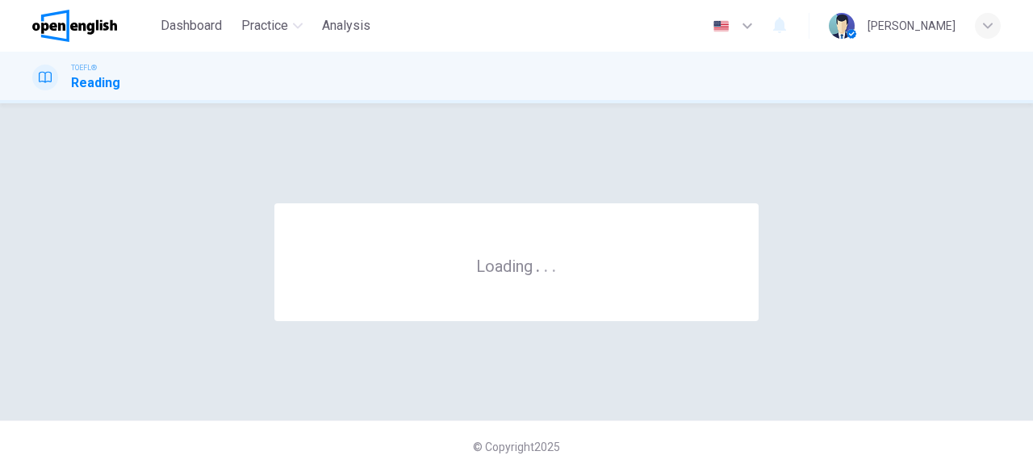
scroll to position [0, 0]
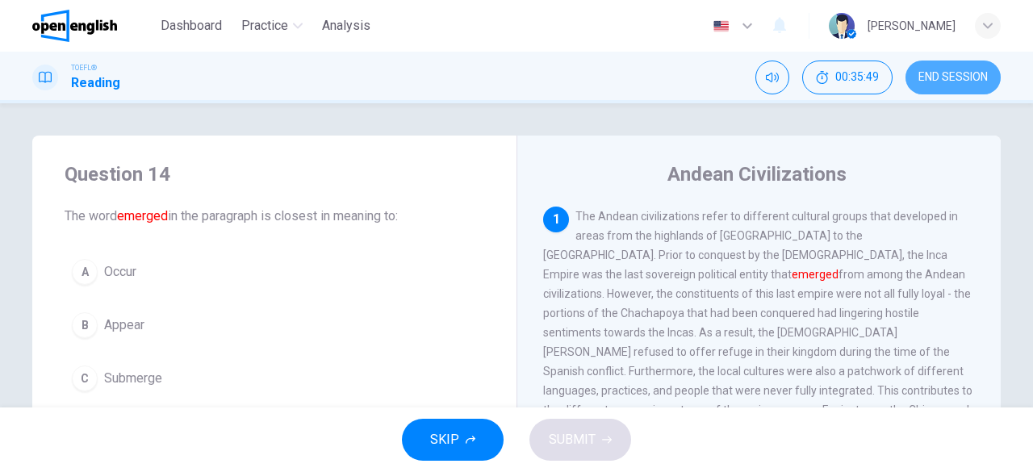
click at [975, 72] on span "END SESSION" at bounding box center [953, 77] width 69 height 13
